Goal: Find specific page/section: Find specific page/section

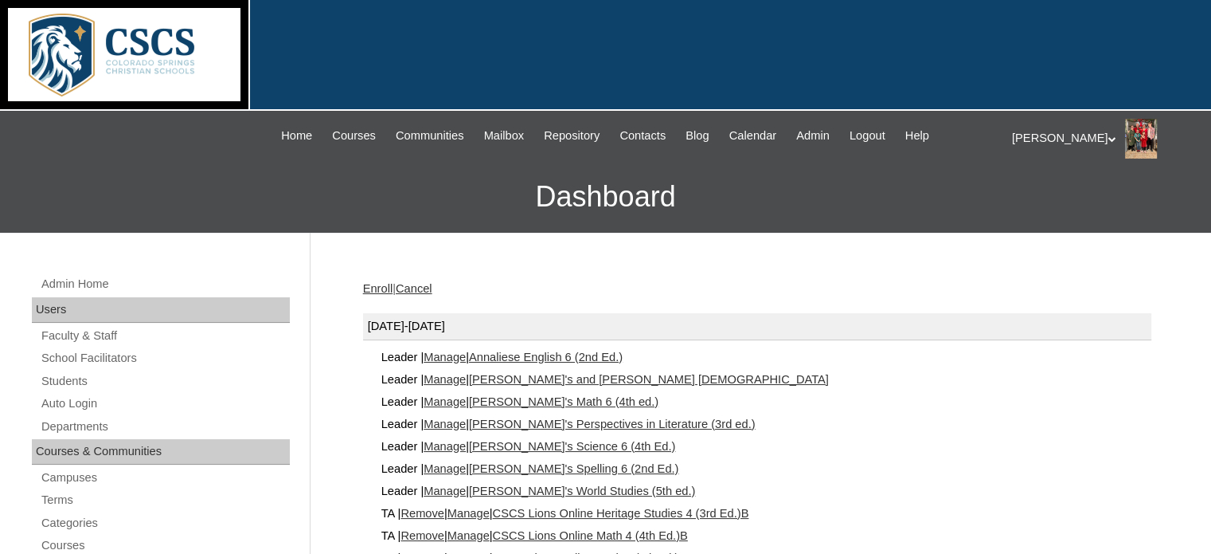
scroll to position [296, 0]
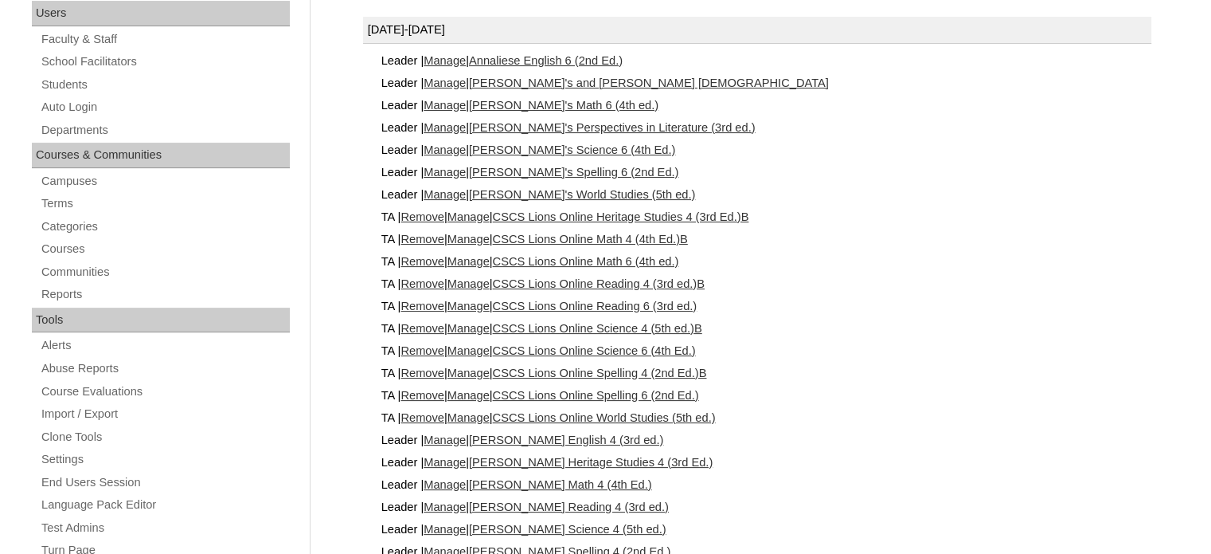
click at [433, 210] on link "Remove" at bounding box center [423, 216] width 44 height 13
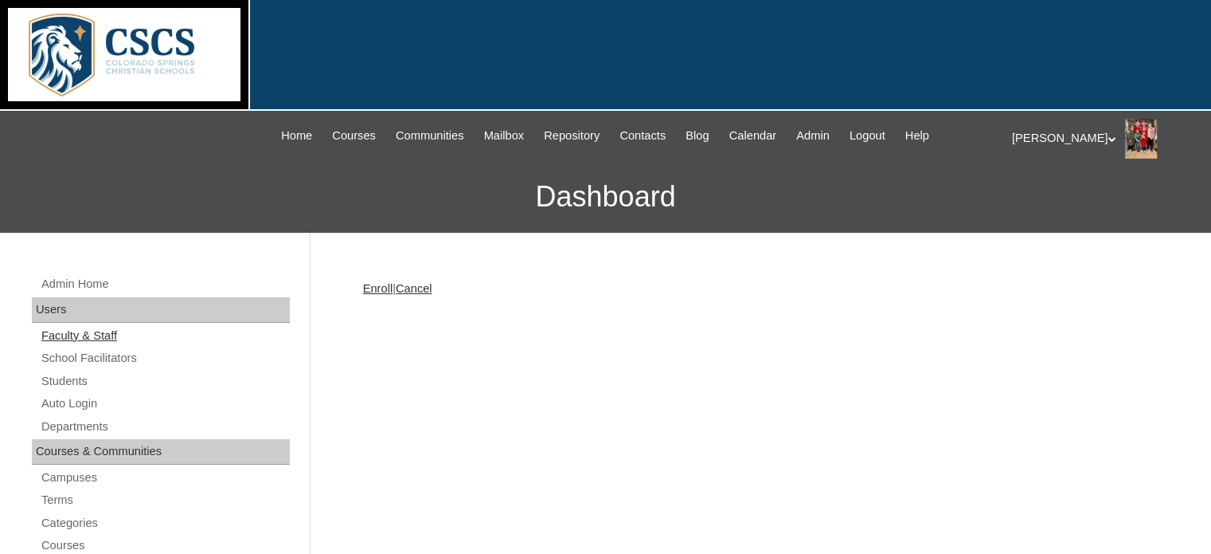
click at [107, 336] on link "Faculty & Staff" at bounding box center [165, 336] width 250 height 20
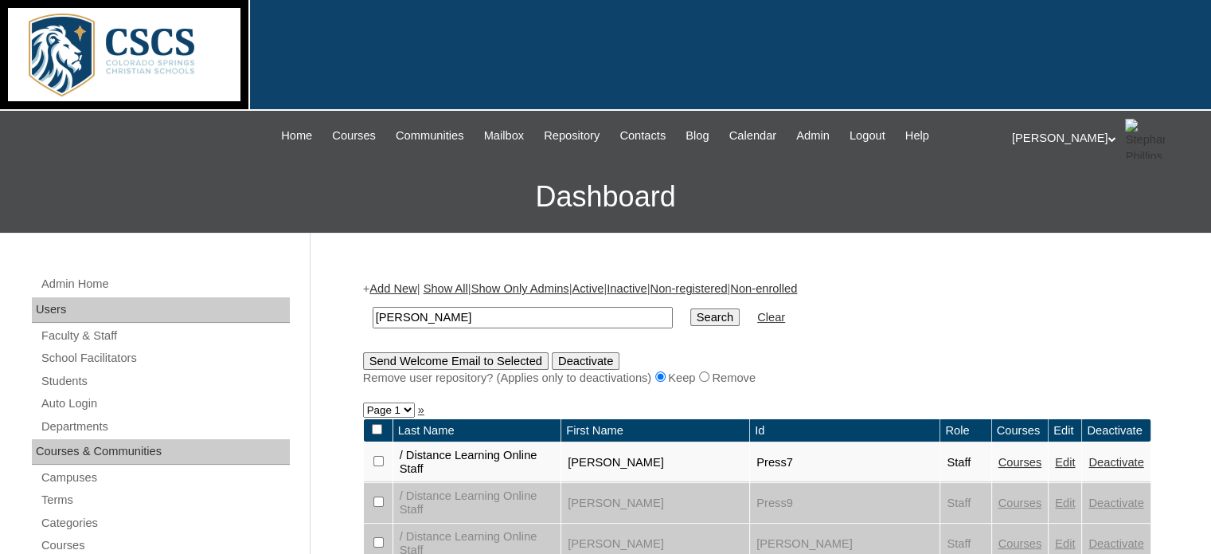
type input "[PERSON_NAME]"
click at [691, 308] on input "Search" at bounding box center [715, 317] width 49 height 18
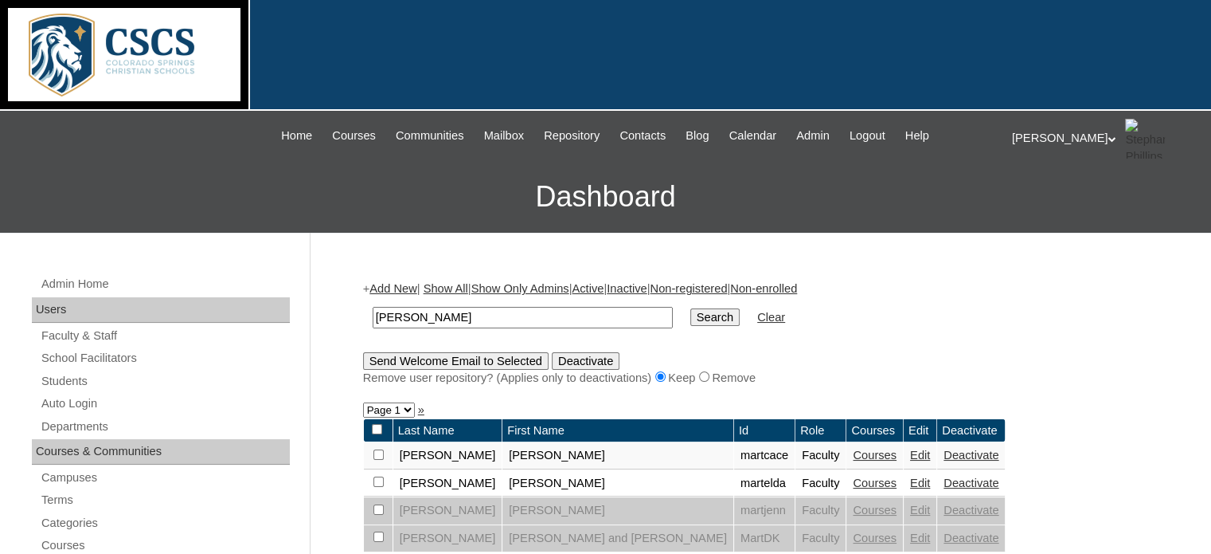
click at [691, 308] on input "Search" at bounding box center [715, 317] width 49 height 18
